Goal: Navigation & Orientation: Find specific page/section

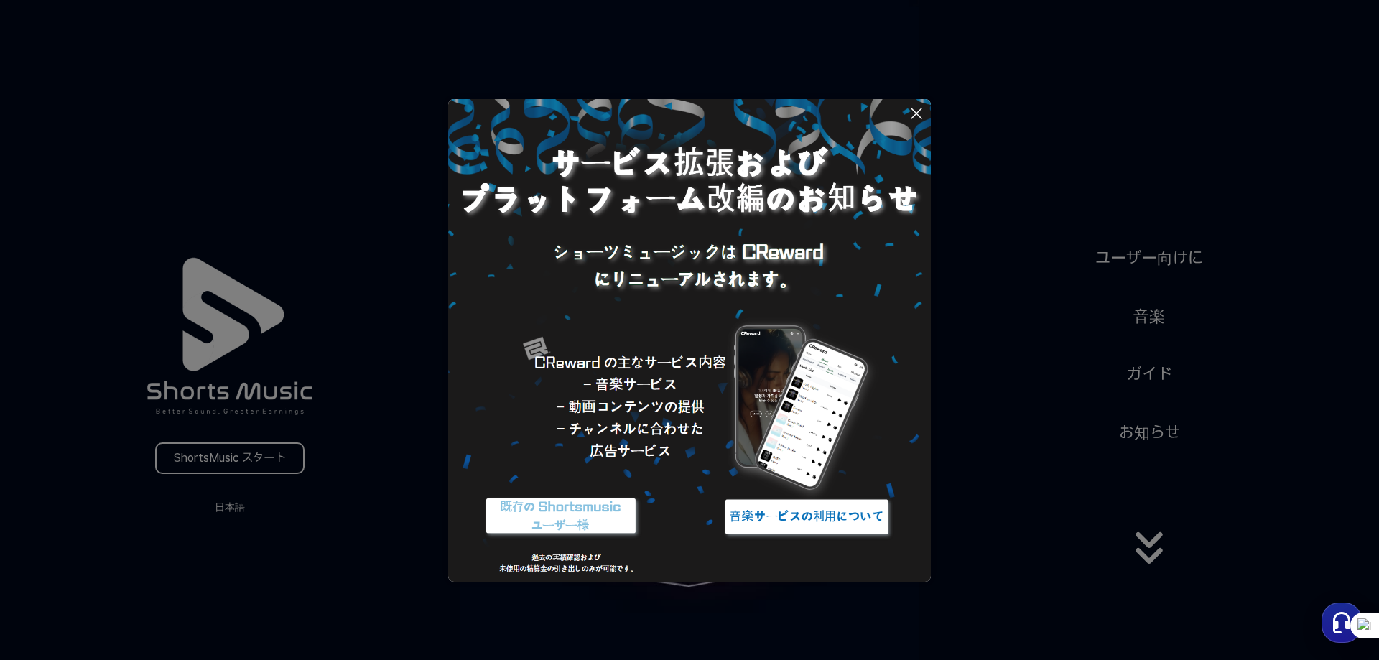
click at [1154, 554] on button at bounding box center [689, 330] width 1379 height 660
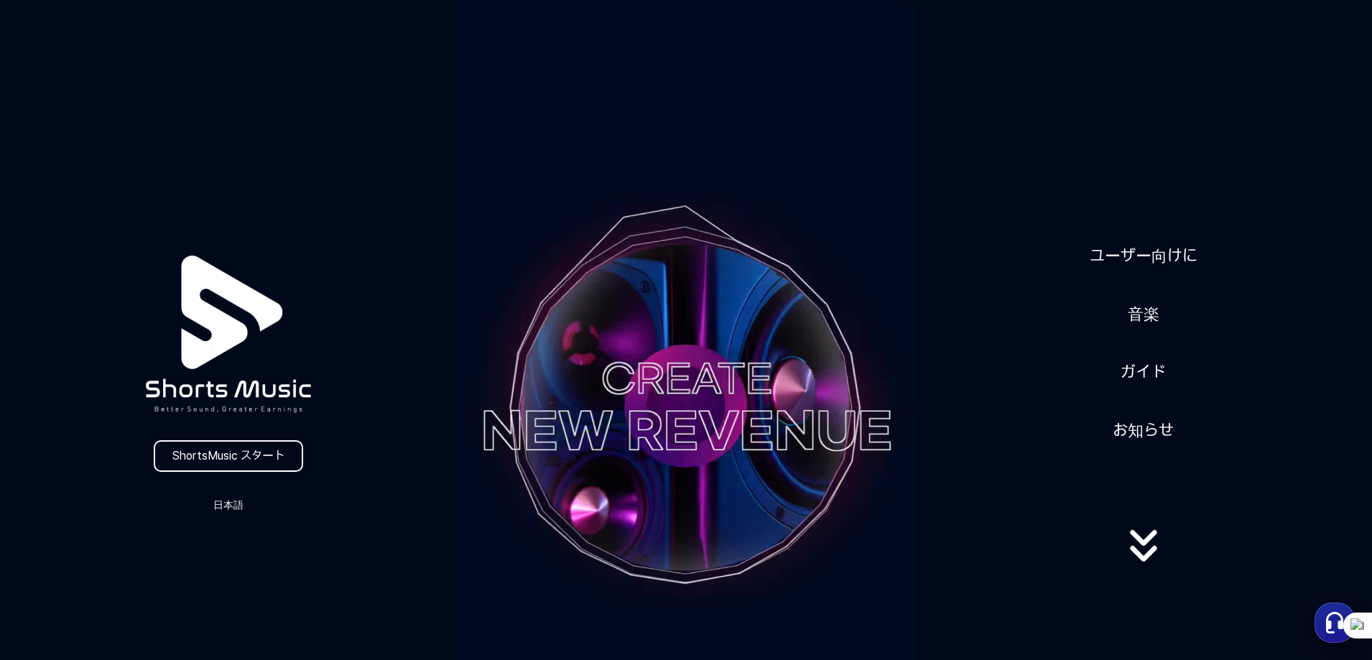
click at [1139, 544] on icon at bounding box center [1144, 545] width 92 height 57
click at [1144, 433] on link "お知らせ" at bounding box center [1143, 430] width 73 height 35
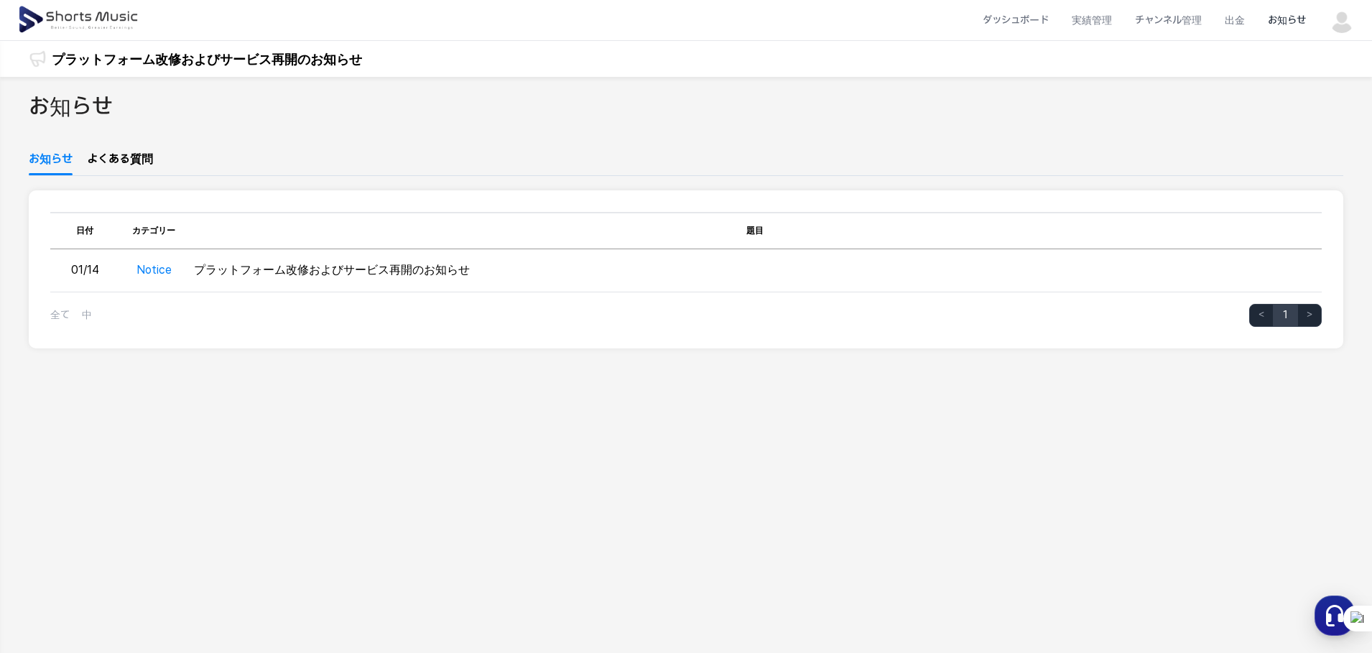
click at [1303, 20] on li "お知らせ" at bounding box center [1287, 20] width 61 height 38
click at [79, 16] on img at bounding box center [79, 20] width 124 height 40
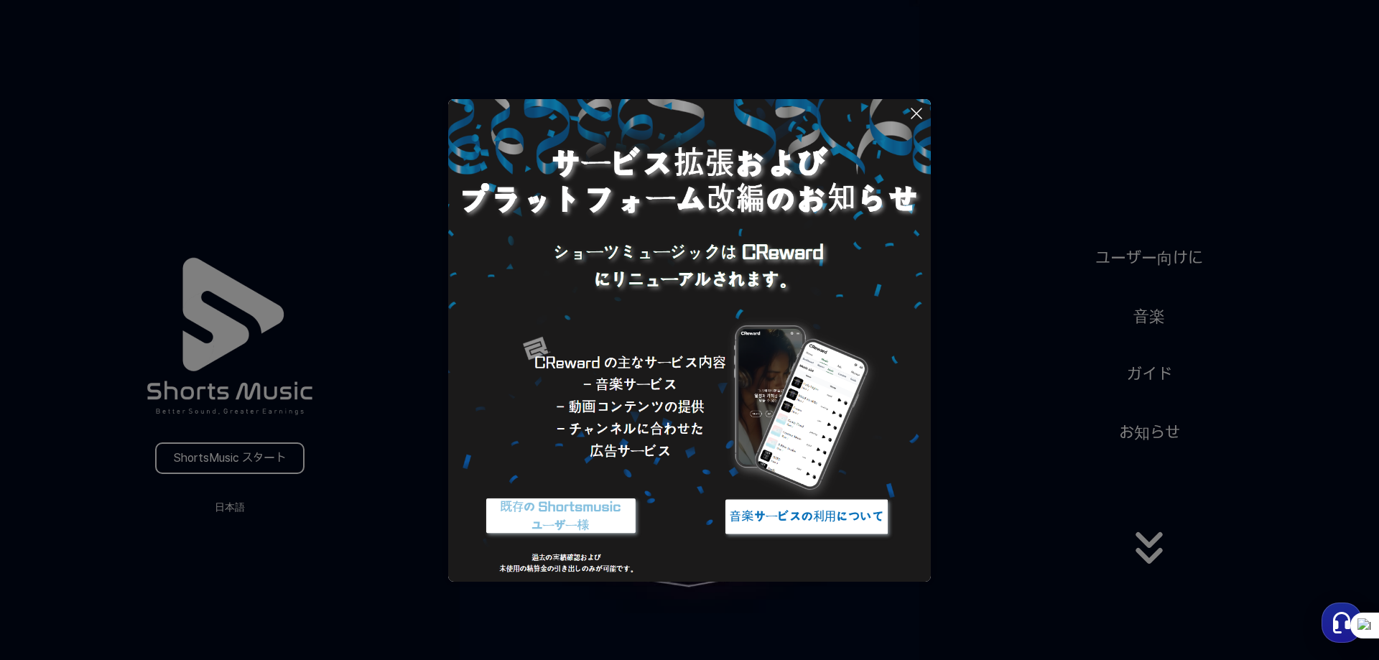
click at [1163, 264] on button at bounding box center [689, 330] width 1379 height 660
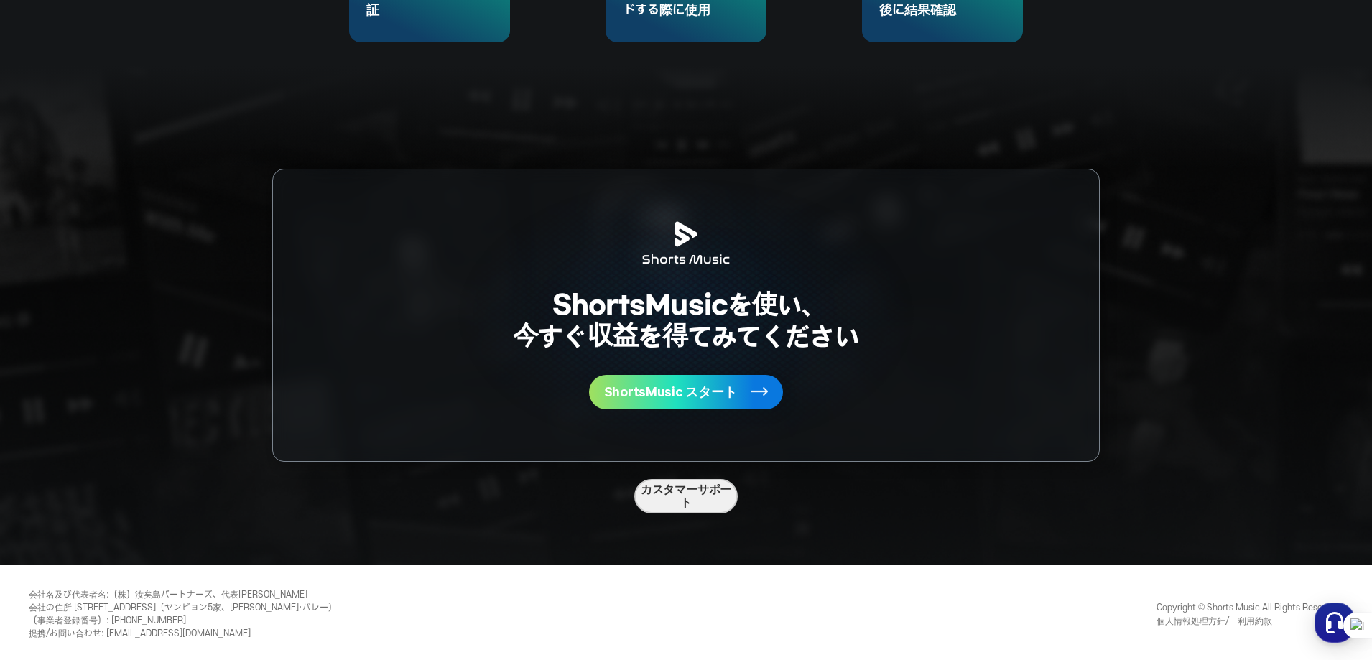
scroll to position [3830, 0]
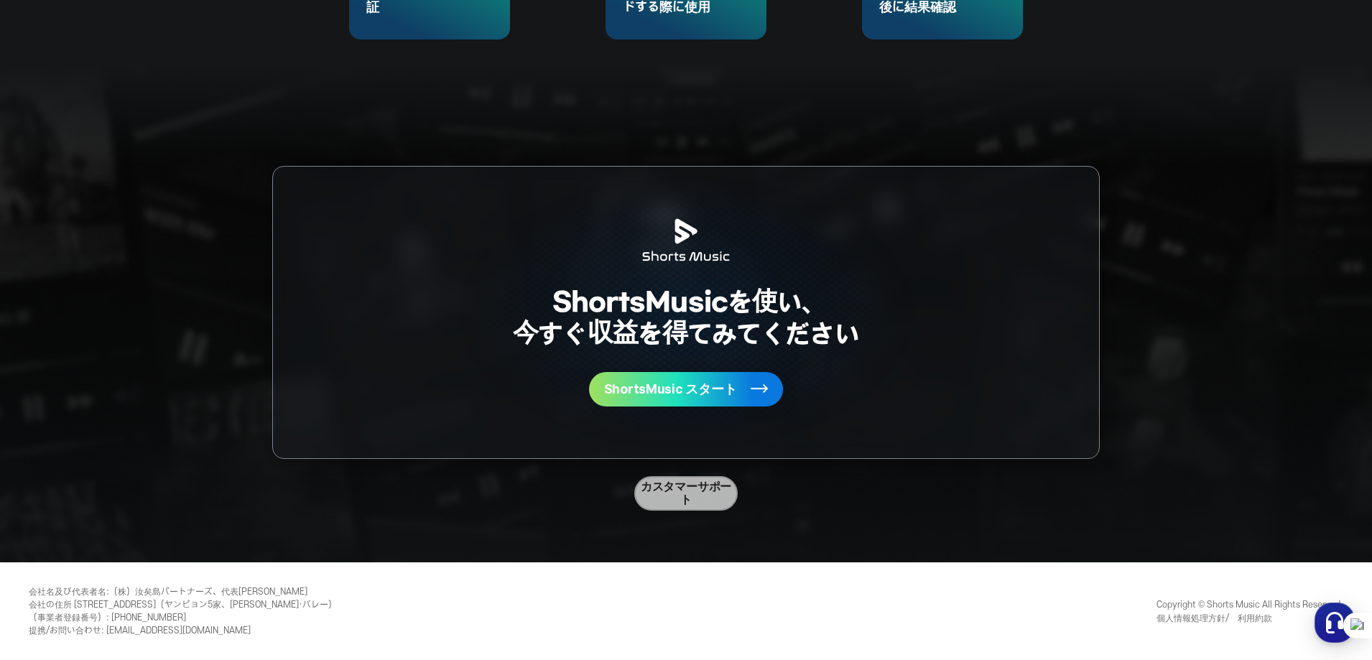
click at [686, 496] on link "カスタマーサポート" at bounding box center [685, 493] width 103 height 34
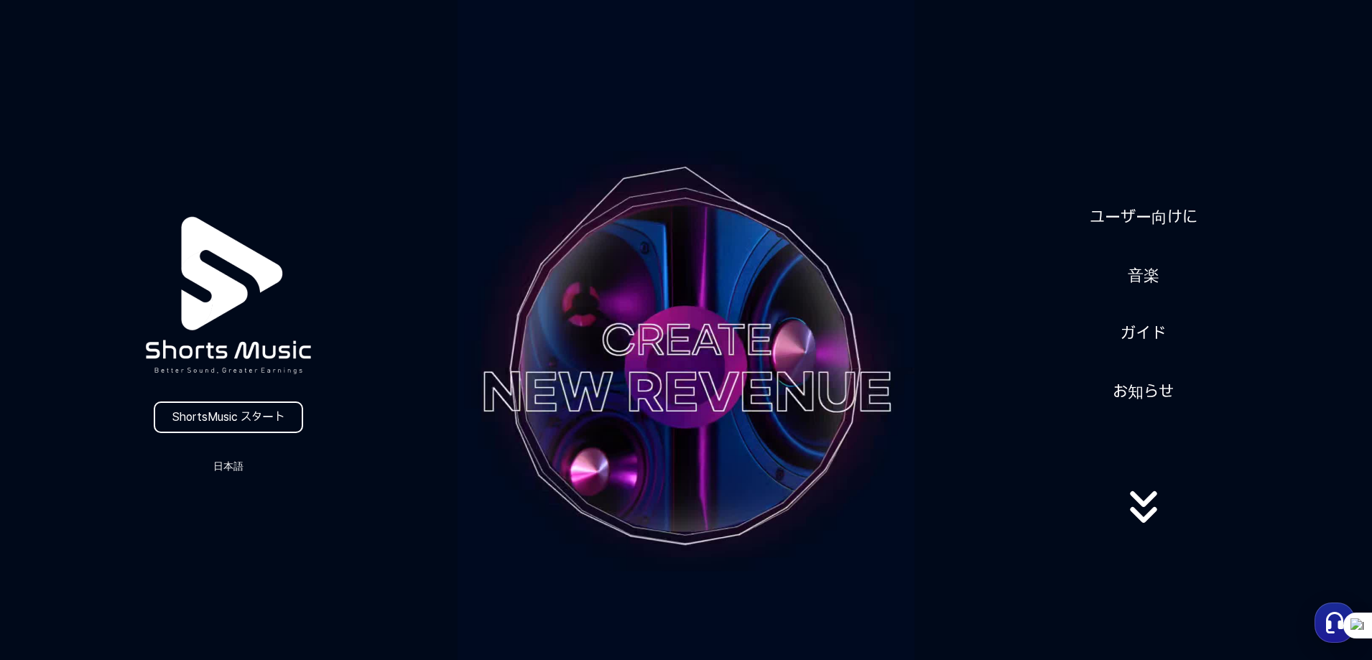
scroll to position [22, 0]
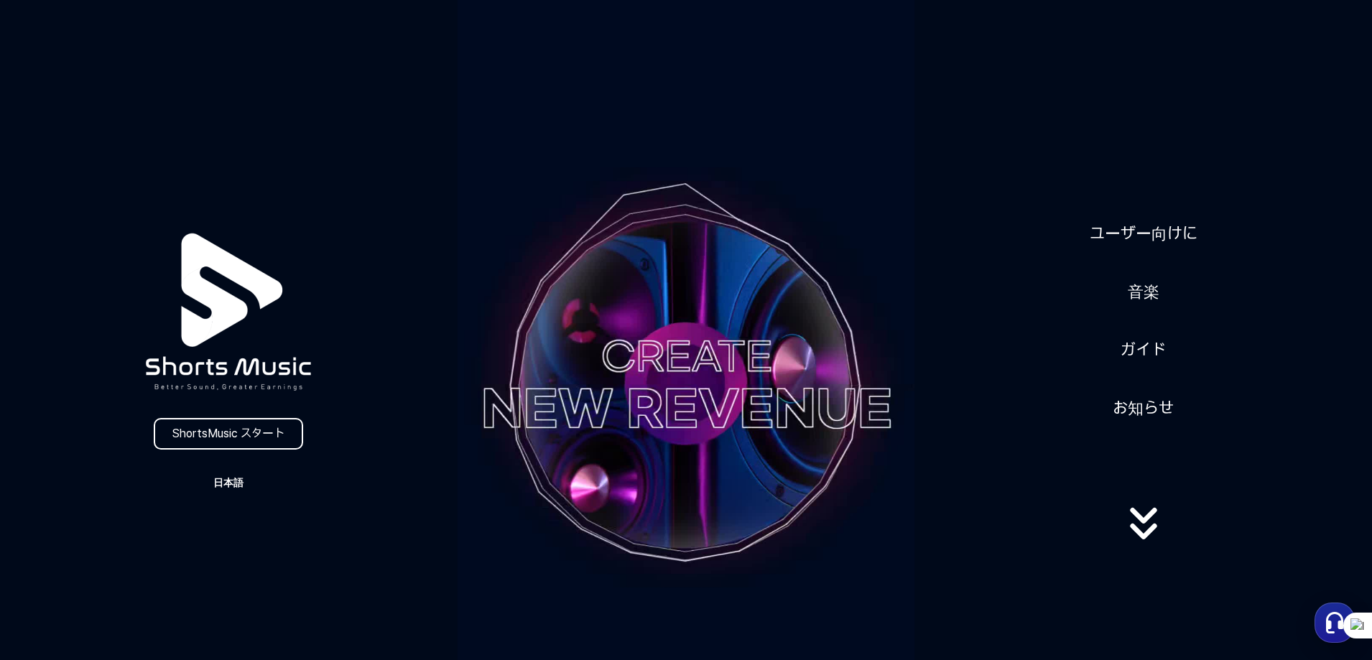
click at [224, 482] on button "日本語" at bounding box center [228, 483] width 69 height 20
click at [332, 450] on button at bounding box center [686, 330] width 1372 height 660
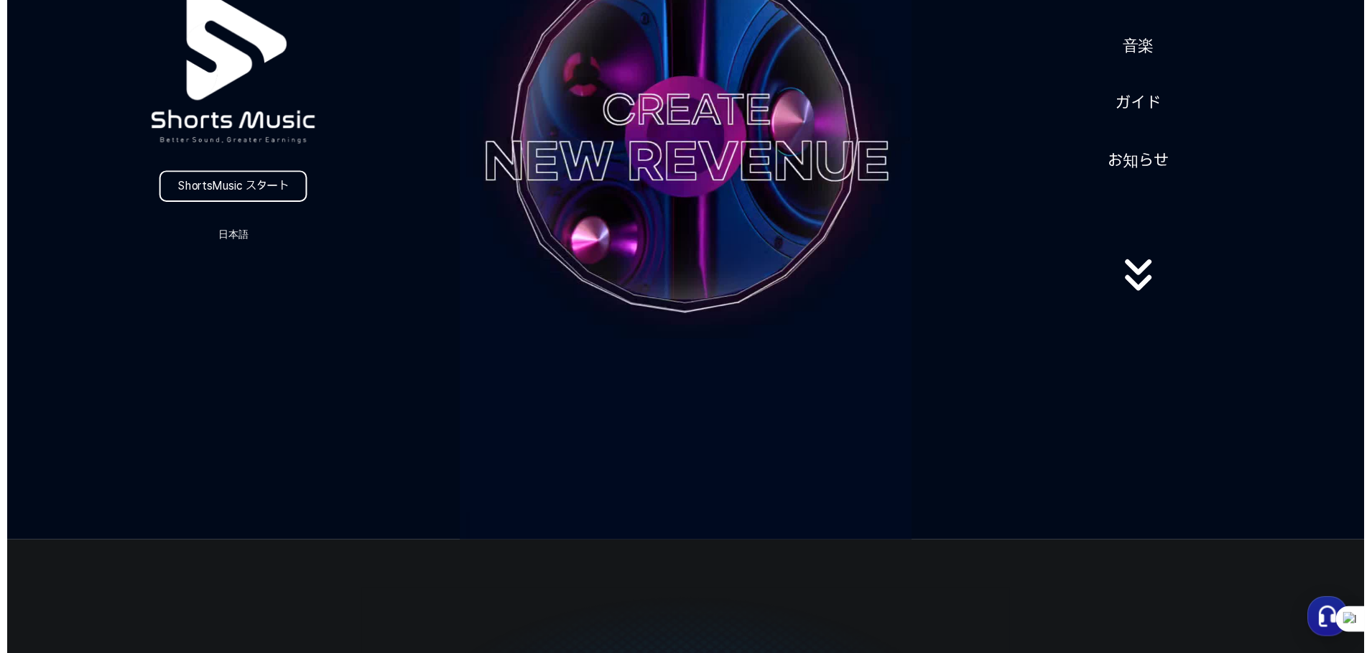
scroll to position [0, 0]
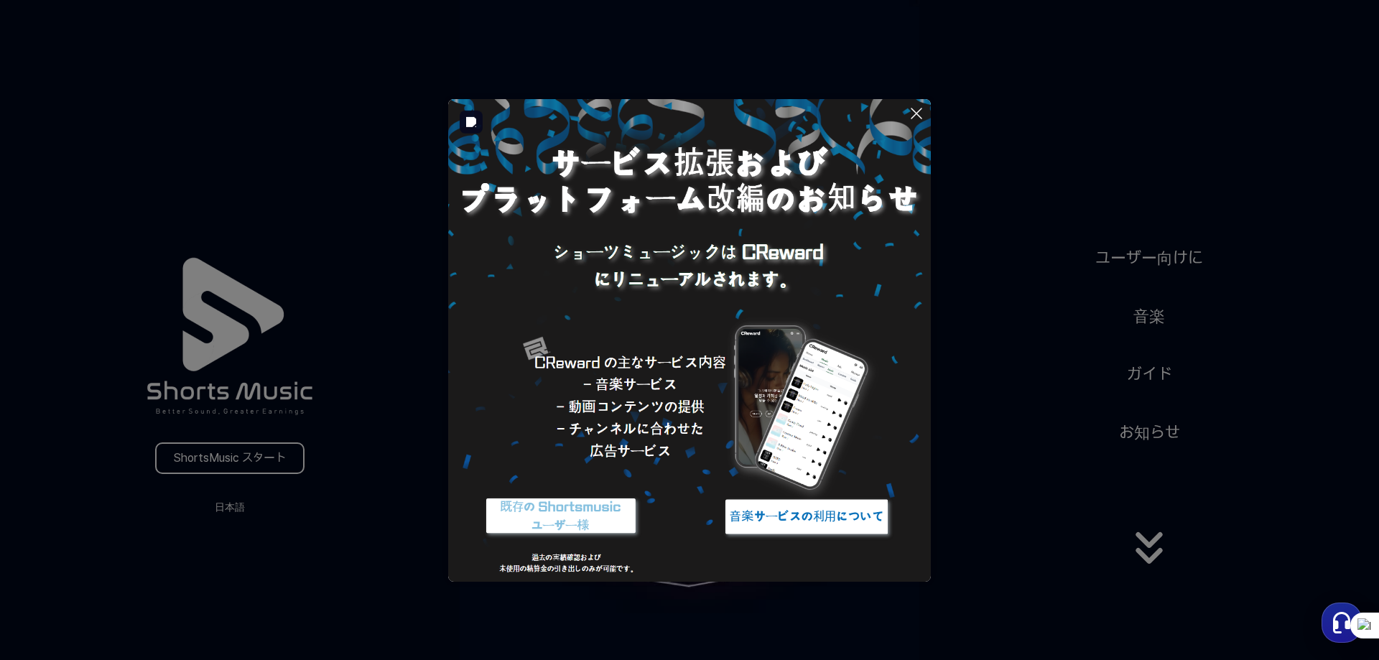
click at [560, 513] on img at bounding box center [561, 517] width 180 height 54
